Goal: Find specific page/section: Find specific page/section

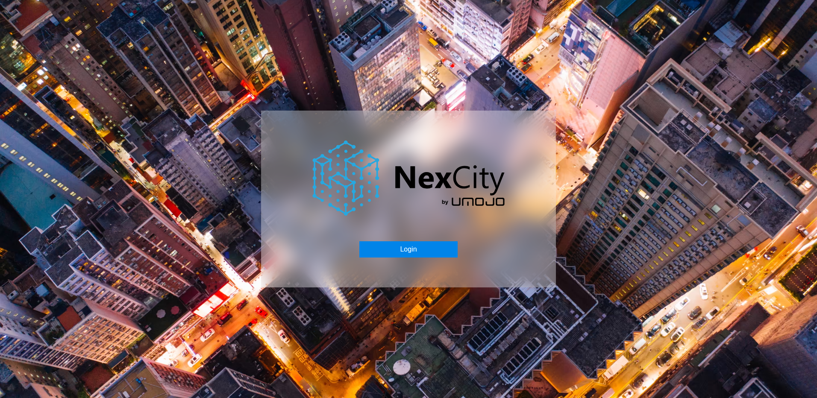
click at [410, 252] on button "Login" at bounding box center [409, 250] width 98 height 16
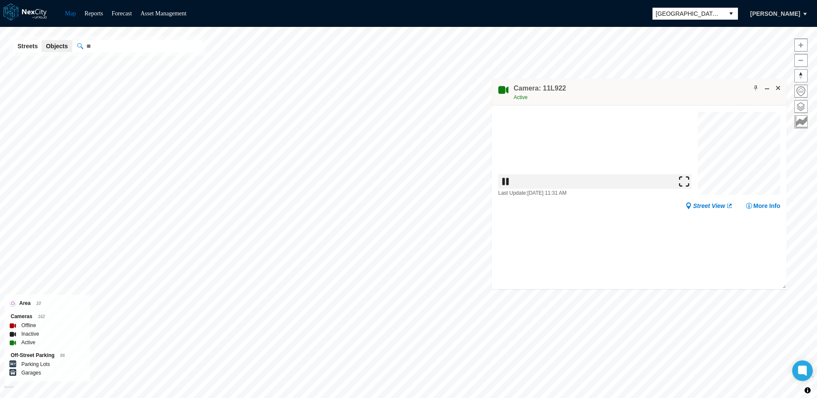
click at [689, 186] on img at bounding box center [684, 181] width 10 height 10
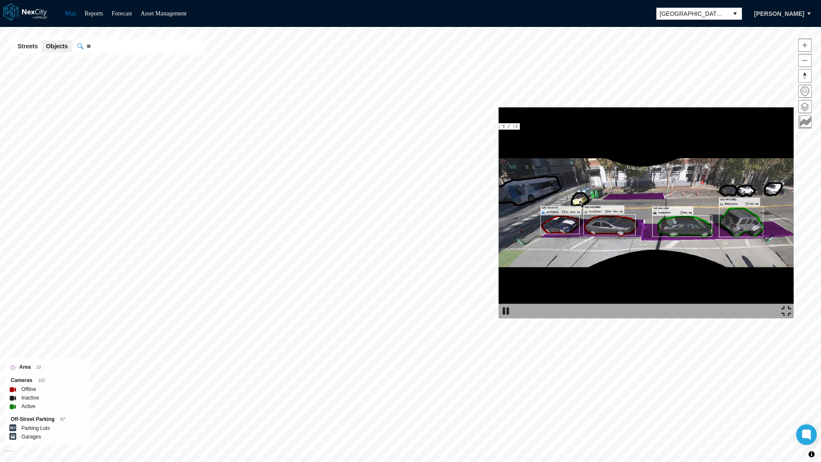
click at [498, 107] on img at bounding box center [645, 212] width 295 height 211
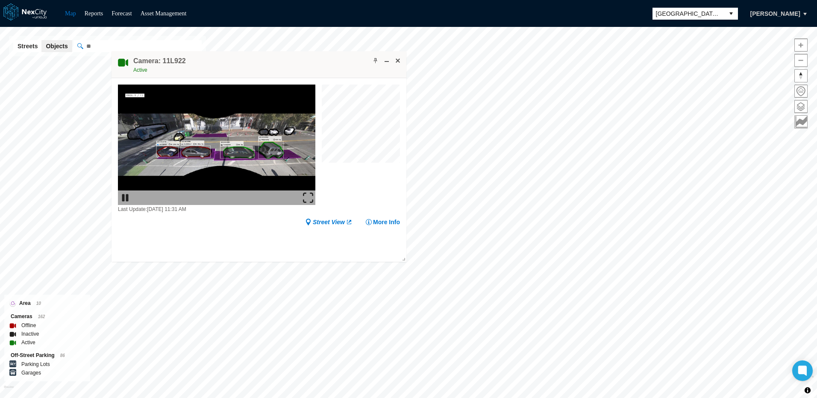
drag, startPoint x: 637, startPoint y: 89, endPoint x: 243, endPoint y: 60, distance: 394.4
click at [243, 60] on div "Camera: 11L922 Active" at bounding box center [259, 64] width 295 height 27
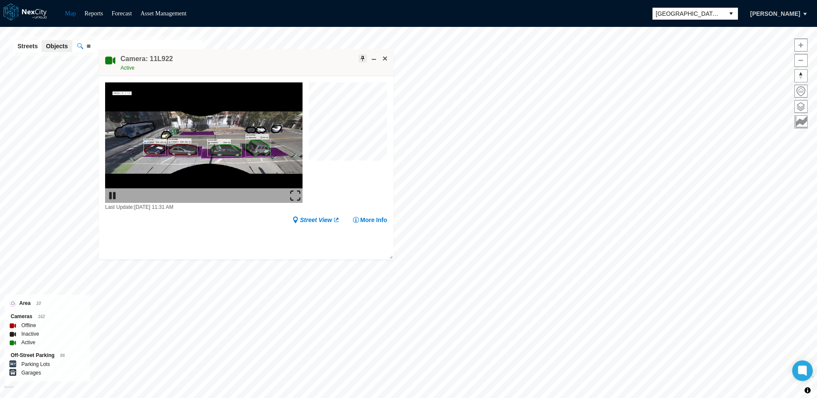
click at [360, 57] on span at bounding box center [363, 58] width 7 height 7
click at [374, 60] on span at bounding box center [374, 58] width 7 height 7
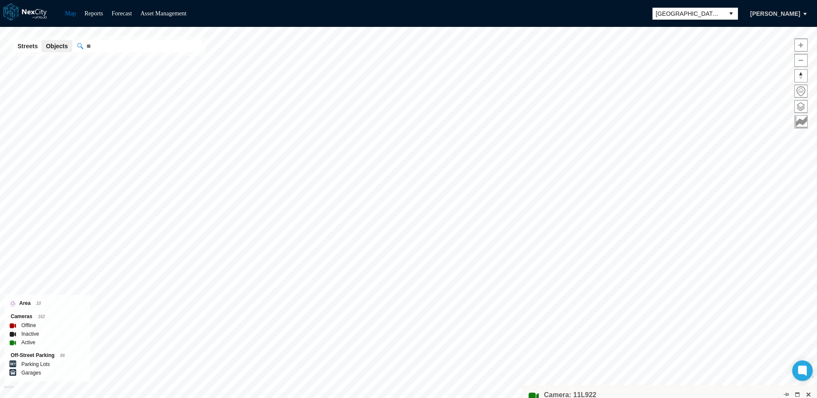
drag, startPoint x: 327, startPoint y: 53, endPoint x: 751, endPoint y: 390, distance: 541.0
click at [751, 390] on div "Camera: 11L922 Active" at bounding box center [669, 399] width 295 height 27
click at [800, 108] on span at bounding box center [801, 106] width 12 height 12
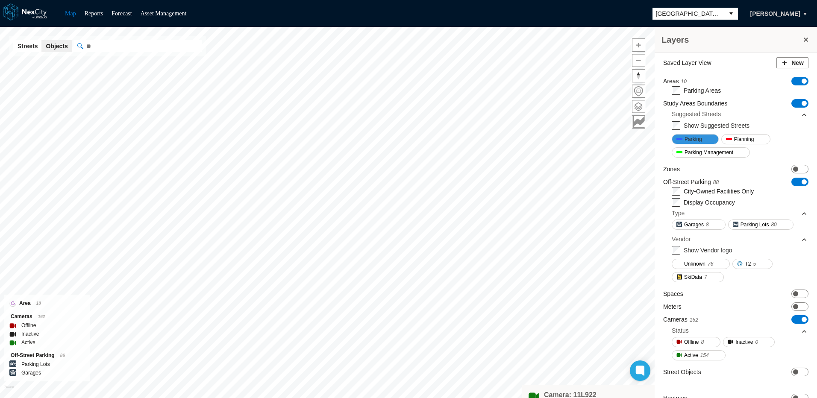
click at [705, 140] on span at bounding box center [705, 139] width 7 height 7
click at [721, 151] on span "Parking Management" at bounding box center [709, 152] width 49 height 9
click at [720, 151] on span "Parking Management" at bounding box center [709, 152] width 49 height 9
click at [796, 293] on span "ON OFF" at bounding box center [800, 294] width 17 height 9
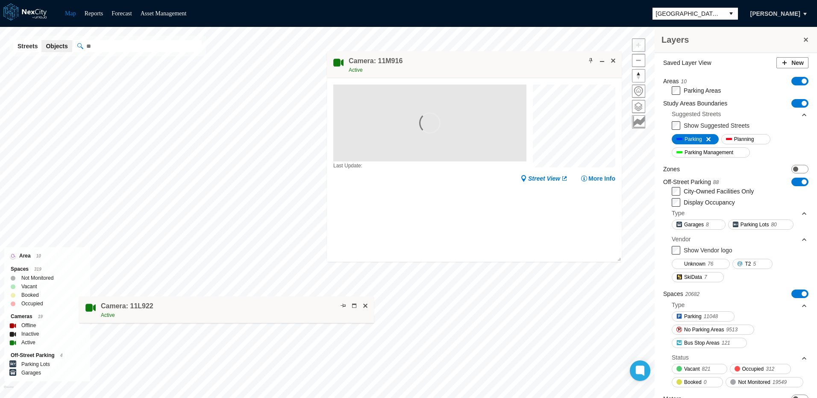
drag, startPoint x: 375, startPoint y: 102, endPoint x: 547, endPoint y: 61, distance: 176.3
click at [547, 61] on div "Camera: 11M916 Active" at bounding box center [474, 64] width 295 height 27
click at [613, 60] on span at bounding box center [613, 60] width 7 height 7
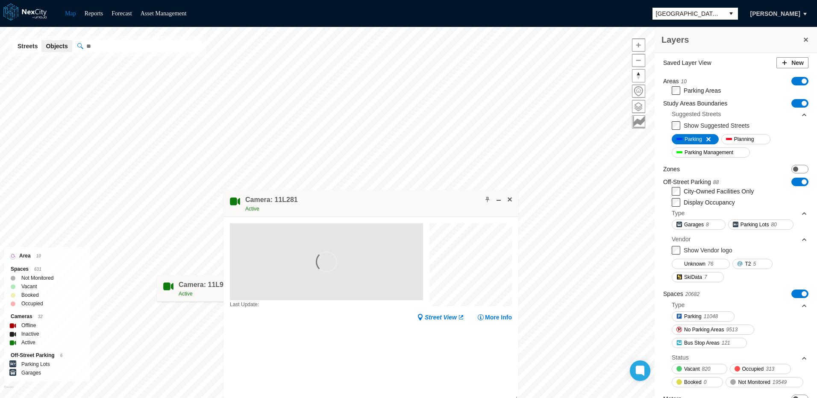
drag, startPoint x: 386, startPoint y: 155, endPoint x: 398, endPoint y: 197, distance: 43.2
click at [398, 197] on div "Camera: 11L281 Active" at bounding box center [371, 203] width 295 height 27
drag, startPoint x: 292, startPoint y: 201, endPoint x: 277, endPoint y: 201, distance: 14.1
click at [277, 201] on h4 "Camera: 11L281" at bounding box center [257, 199] width 53 height 9
click at [268, 200] on h4 "Camera: 11L281" at bounding box center [257, 199] width 53 height 9
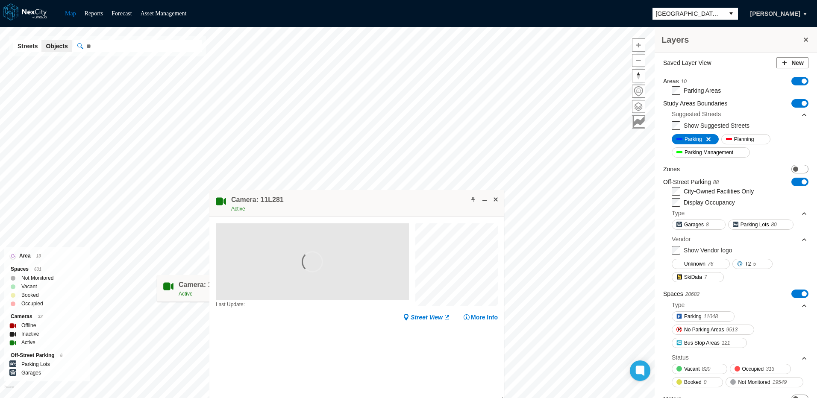
click at [268, 200] on h4 "Camera: 11L281" at bounding box center [257, 199] width 53 height 9
click at [264, 200] on h4 "Camera: 11L281" at bounding box center [257, 199] width 53 height 9
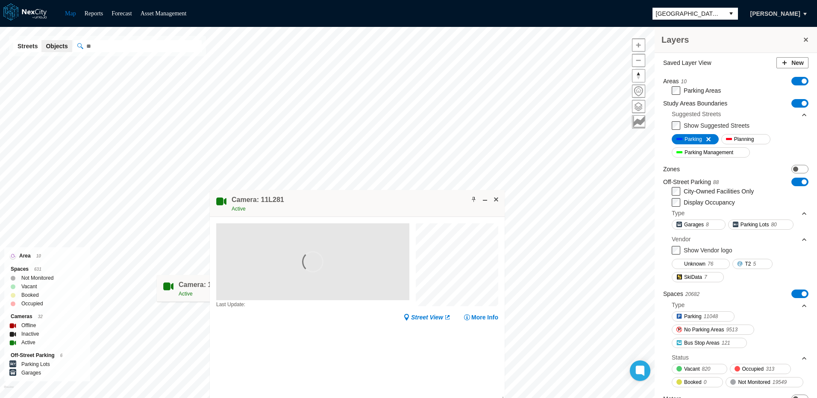
click at [265, 200] on h4 "Camera: 11L281" at bounding box center [258, 199] width 53 height 9
click at [288, 201] on div "Camera: 11L281 Active" at bounding box center [356, 203] width 295 height 27
click at [265, 198] on h4 "Camera: 11L281" at bounding box center [257, 199] width 53 height 9
click at [269, 200] on h4 "Camera: 11L281" at bounding box center [257, 199] width 53 height 9
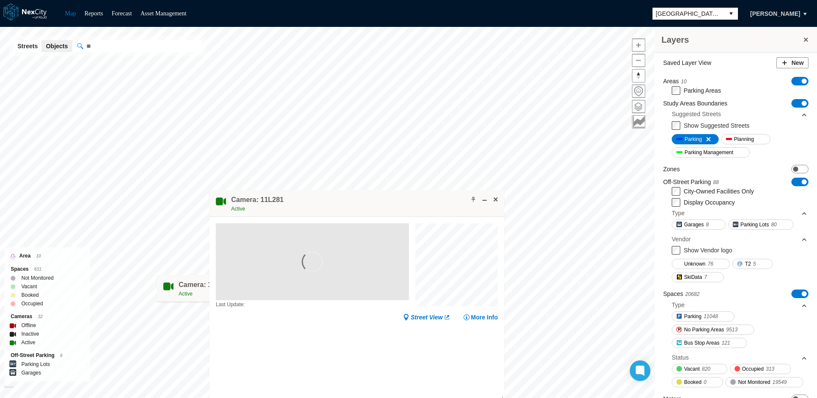
click at [269, 200] on h4 "Camera: 11L281" at bounding box center [257, 199] width 53 height 9
click at [265, 200] on h4 "Camera: 11L281" at bounding box center [257, 199] width 53 height 9
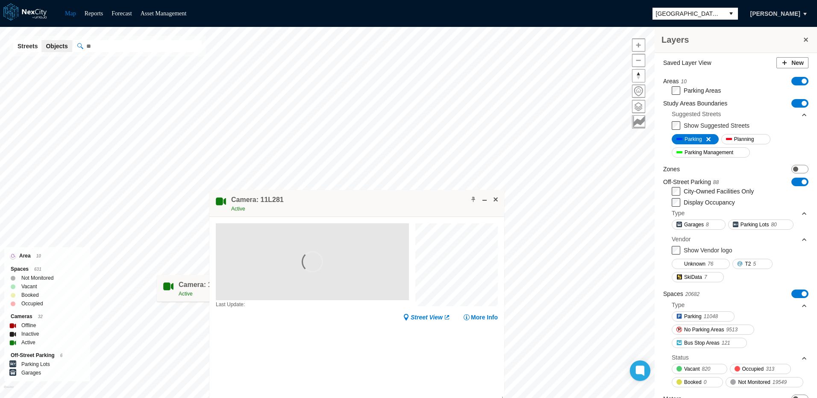
click at [270, 199] on h4 "Camera: 11L281" at bounding box center [257, 199] width 53 height 9
drag, startPoint x: 270, startPoint y: 199, endPoint x: 342, endPoint y: 224, distance: 76.8
click at [318, 212] on div "Camera: 11L281 Active" at bounding box center [356, 203] width 295 height 27
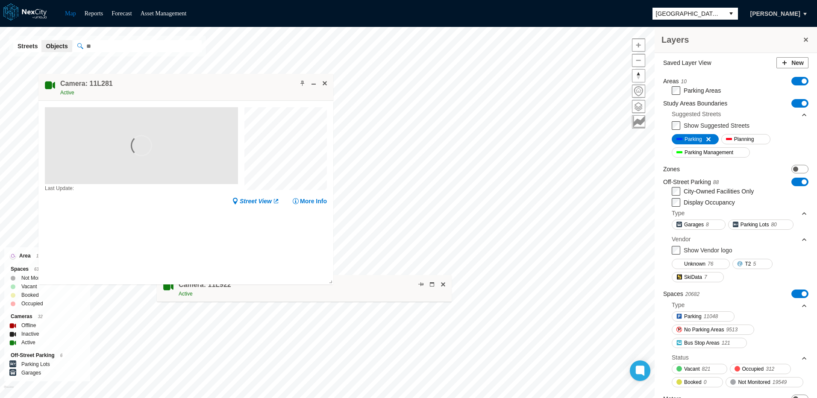
drag, startPoint x: 410, startPoint y: 199, endPoint x: 223, endPoint y: 83, distance: 219.9
click at [223, 83] on div "Camera: 11L281 Active" at bounding box center [185, 87] width 295 height 27
click at [98, 84] on h4 "Camera: 11L281" at bounding box center [86, 83] width 53 height 9
click at [97, 83] on h4 "Camera: 11L281" at bounding box center [86, 83] width 53 height 9
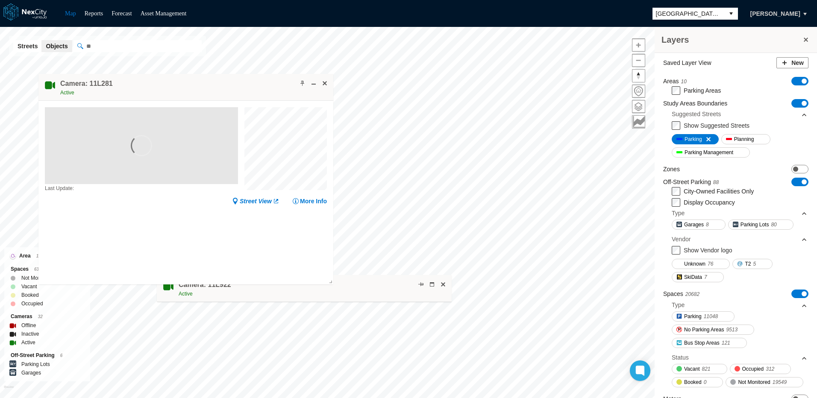
click at [97, 83] on h4 "Camera: 11L281" at bounding box center [86, 83] width 53 height 9
click at [325, 81] on span at bounding box center [324, 83] width 7 height 7
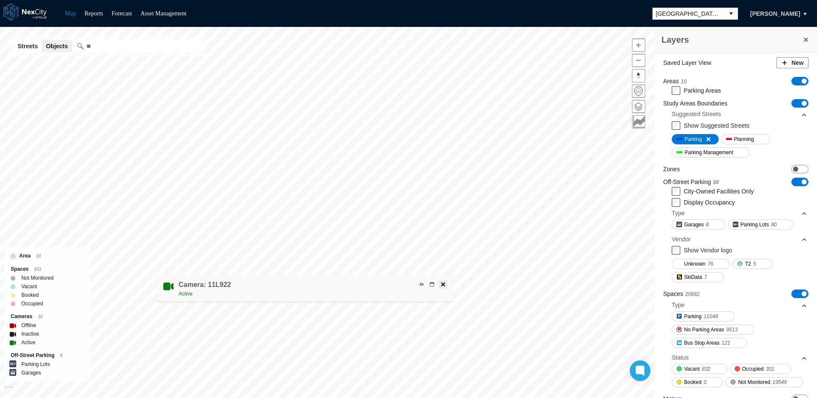
click at [442, 283] on span at bounding box center [443, 284] width 7 height 7
click at [738, 14] on button "select" at bounding box center [732, 14] width 14 height 12
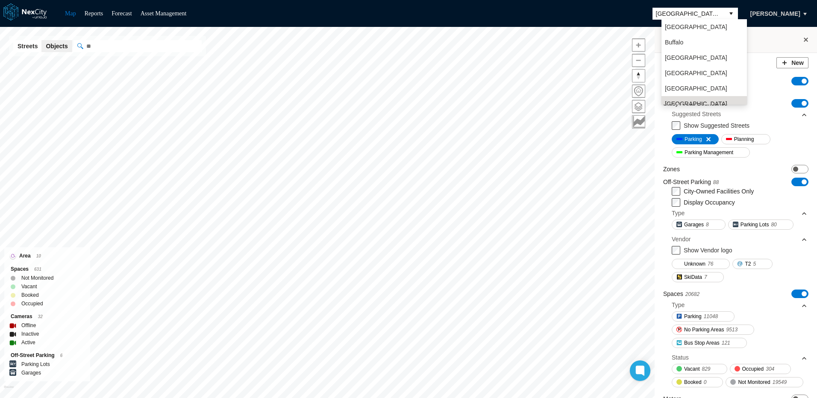
click at [679, 27] on span "Arlington" at bounding box center [696, 27] width 62 height 9
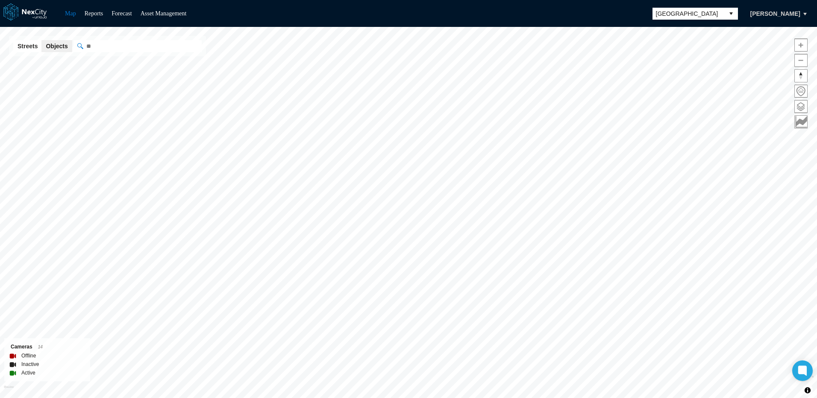
click at [738, 14] on button "select" at bounding box center [732, 14] width 14 height 12
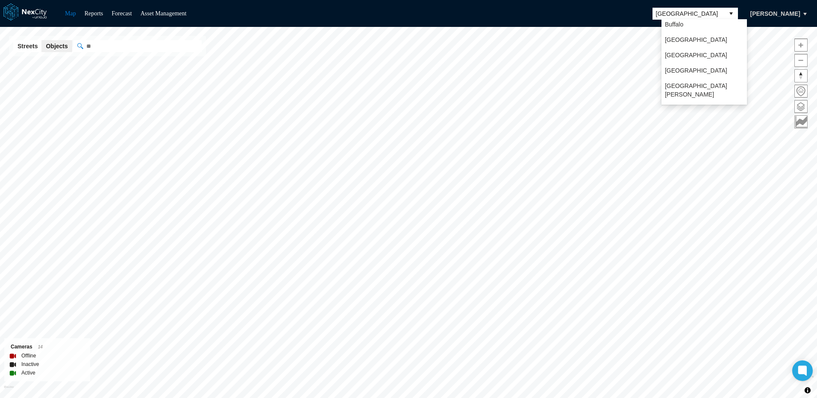
scroll to position [22, 0]
click at [678, 101] on span "Seattle" at bounding box center [696, 105] width 62 height 9
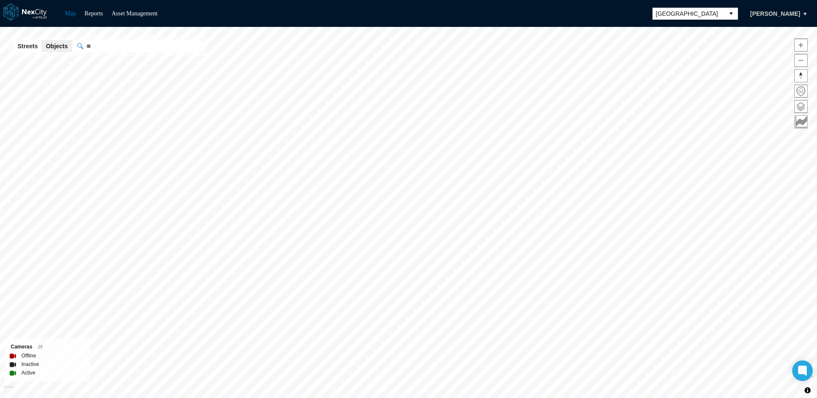
click at [735, 13] on span "select" at bounding box center [731, 13] width 7 height 9
click at [677, 42] on span "Buffalo" at bounding box center [674, 42] width 18 height 9
click at [738, 12] on button "select" at bounding box center [732, 14] width 14 height 12
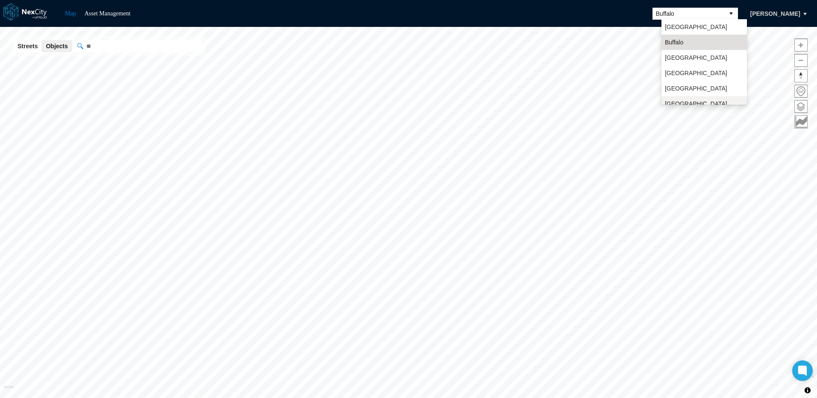
click at [681, 103] on span "[GEOGRAPHIC_DATA][PERSON_NAME]" at bounding box center [704, 108] width 79 height 17
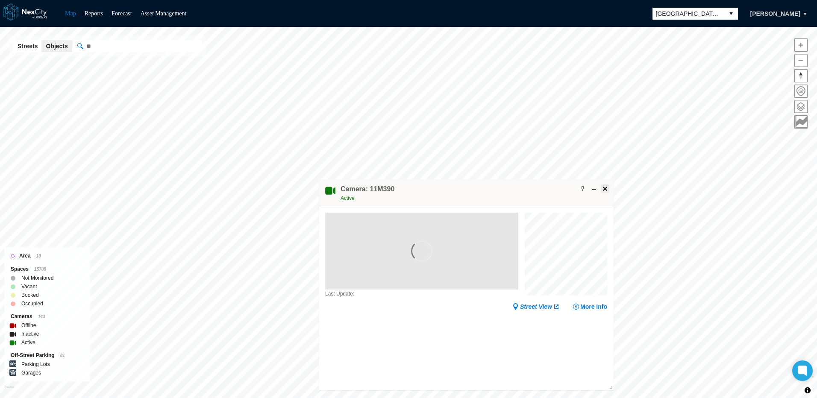
click at [605, 188] on span at bounding box center [605, 189] width 7 height 7
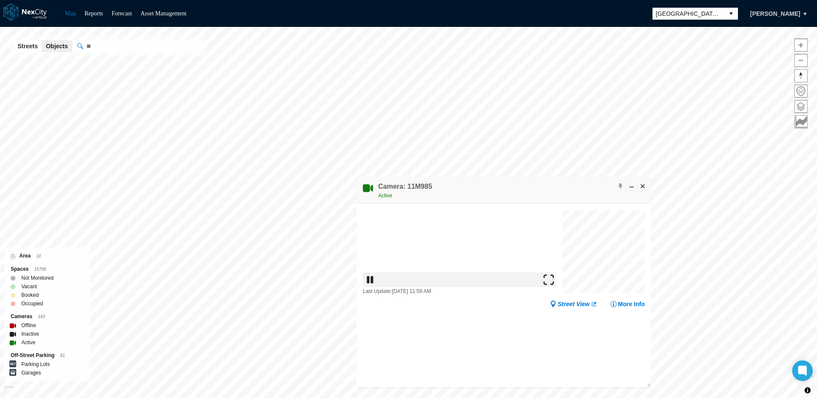
click at [552, 285] on img at bounding box center [549, 280] width 10 height 10
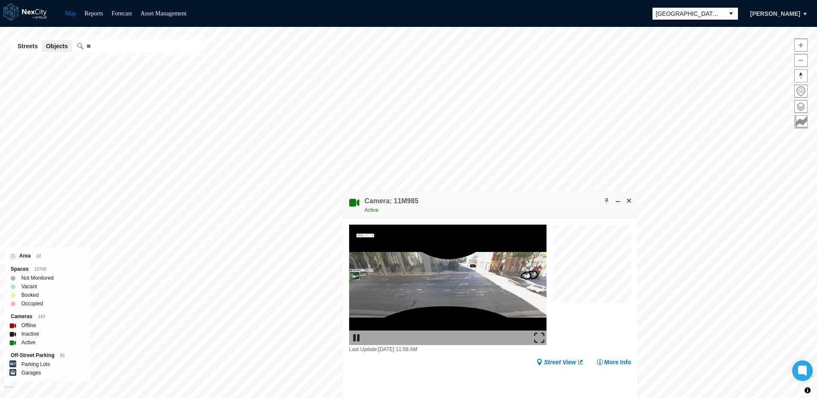
drag, startPoint x: 569, startPoint y: 191, endPoint x: 497, endPoint y: 261, distance: 100.7
click at [497, 218] on div "Camera: 11M985 Active" at bounding box center [490, 205] width 295 height 27
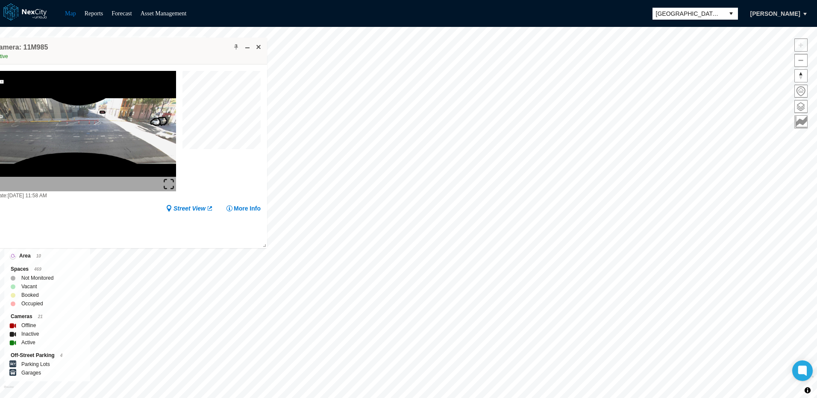
drag, startPoint x: 544, startPoint y: 240, endPoint x: 178, endPoint y: 50, distance: 412.4
click at [178, 50] on div "Camera: 11M985 Active" at bounding box center [119, 51] width 295 height 27
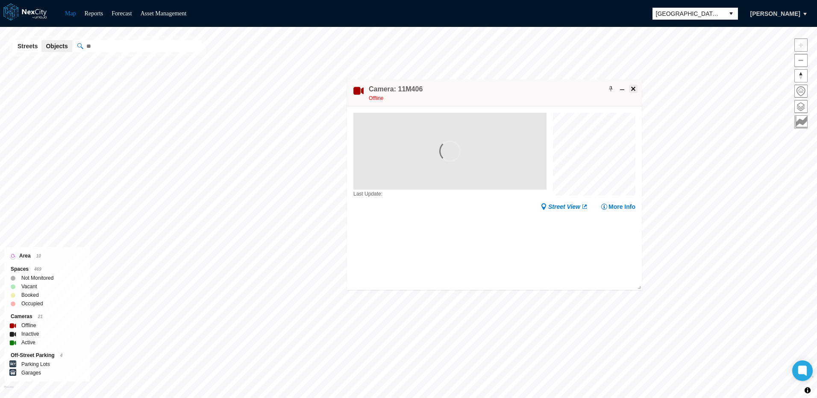
click at [633, 89] on span at bounding box center [633, 89] width 7 height 7
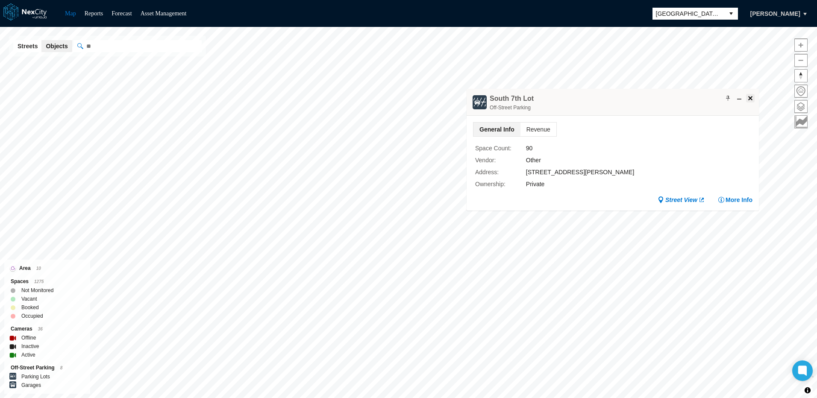
click at [752, 100] on span at bounding box center [750, 98] width 7 height 7
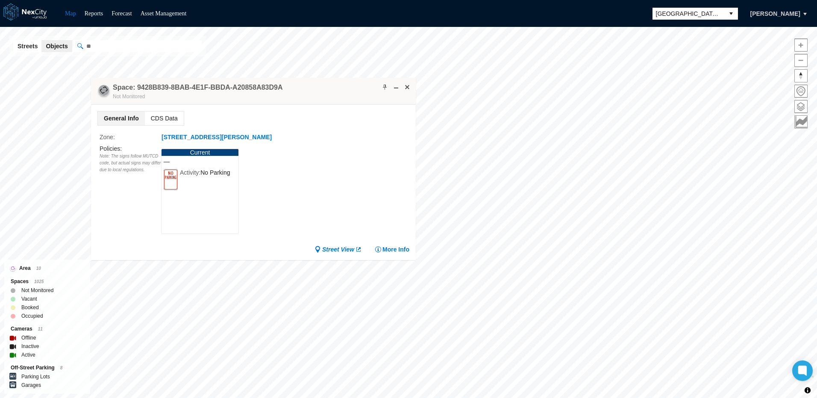
click at [166, 119] on span "CDS Data" at bounding box center [164, 119] width 39 height 14
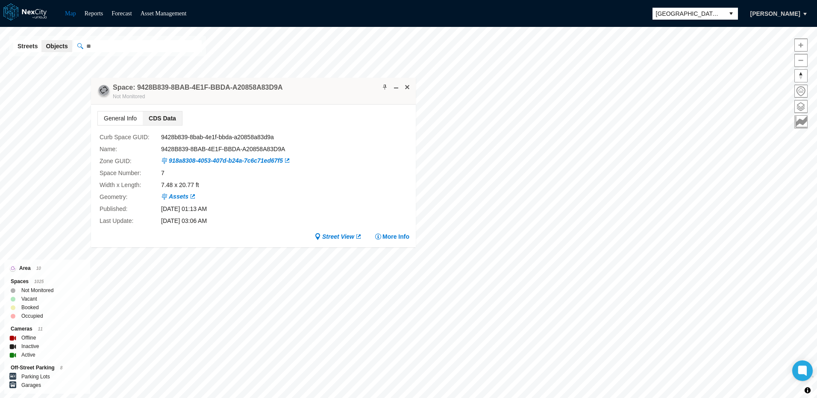
click at [119, 118] on span "General Info" at bounding box center [120, 119] width 45 height 14
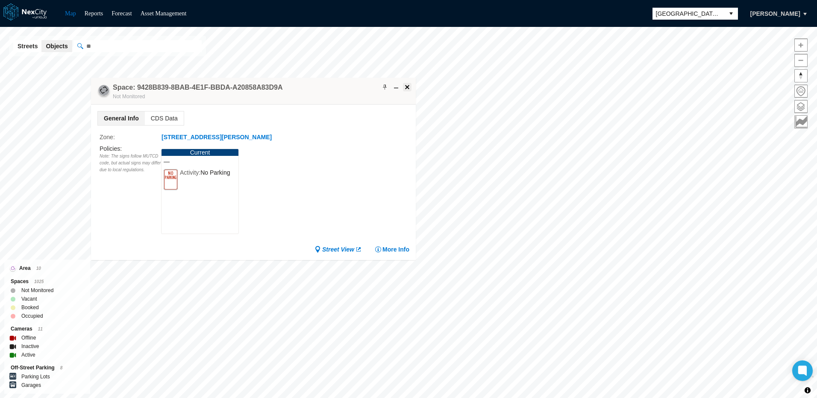
click at [408, 87] on span at bounding box center [407, 87] width 7 height 7
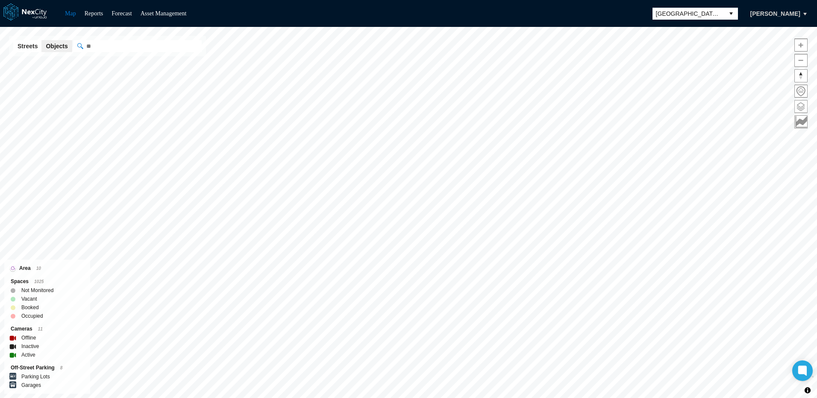
click at [805, 105] on span at bounding box center [801, 106] width 12 height 12
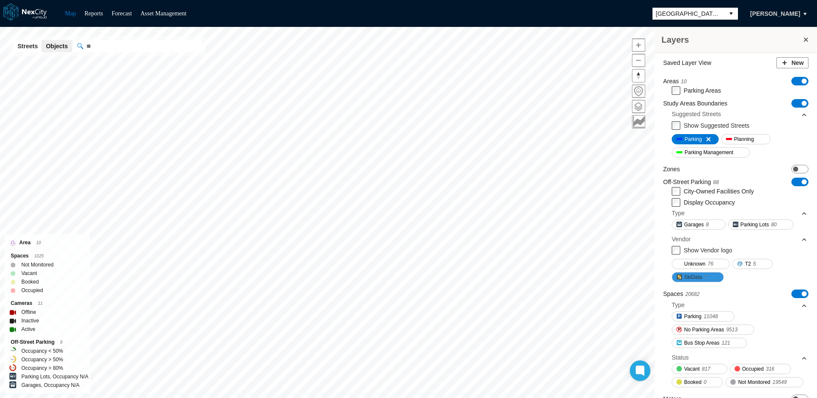
click at [694, 281] on span "SkiData" at bounding box center [693, 277] width 18 height 9
click at [697, 278] on span "SkiData" at bounding box center [693, 277] width 18 height 9
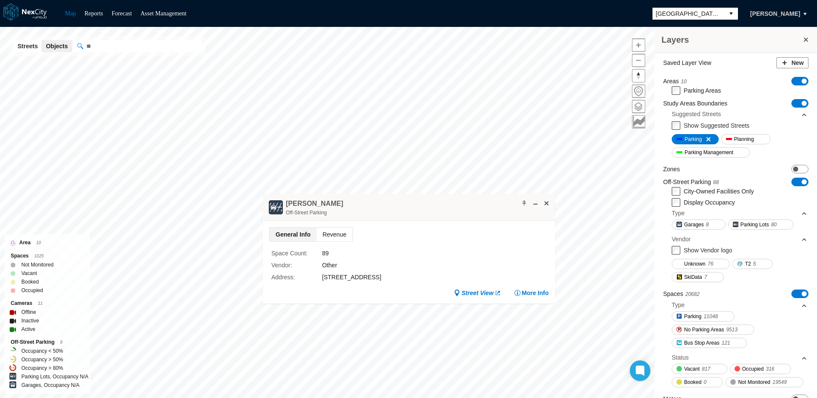
click at [336, 235] on span "Revenue" at bounding box center [335, 235] width 36 height 14
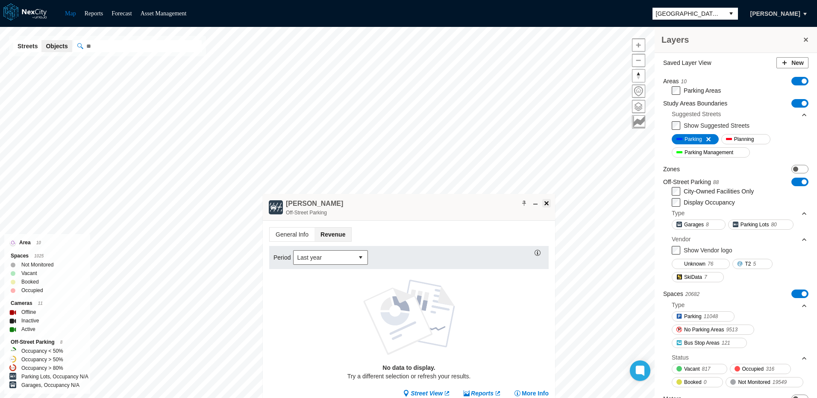
click at [546, 204] on span at bounding box center [546, 203] width 7 height 7
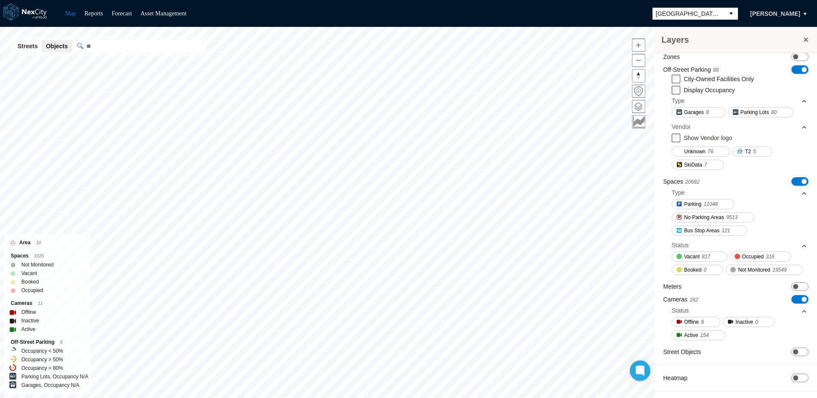
scroll to position [125, 0]
